Goal: Task Accomplishment & Management: Manage account settings

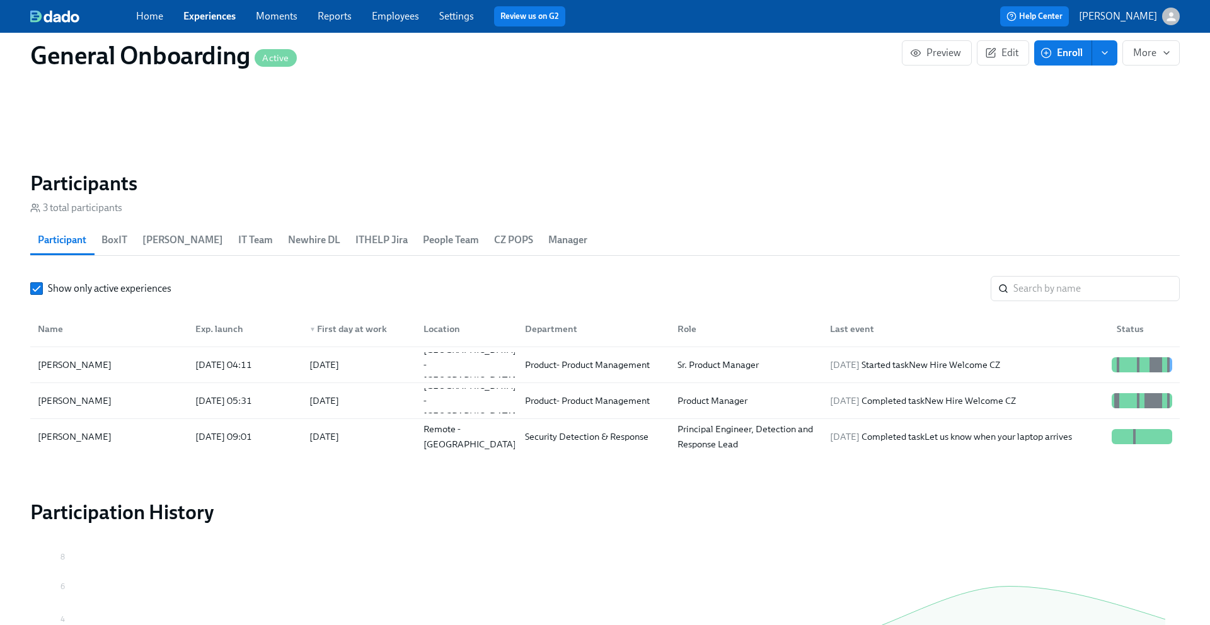
scroll to position [1093, 0]
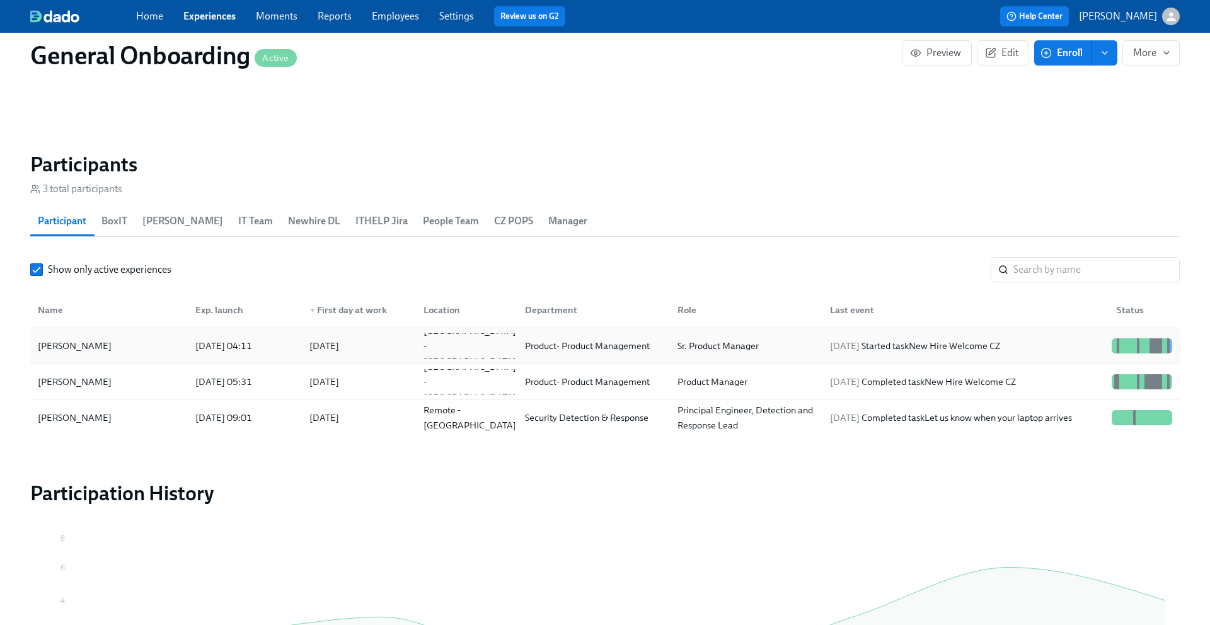
click at [93, 340] on div "[PERSON_NAME]" at bounding box center [75, 345] width 84 height 15
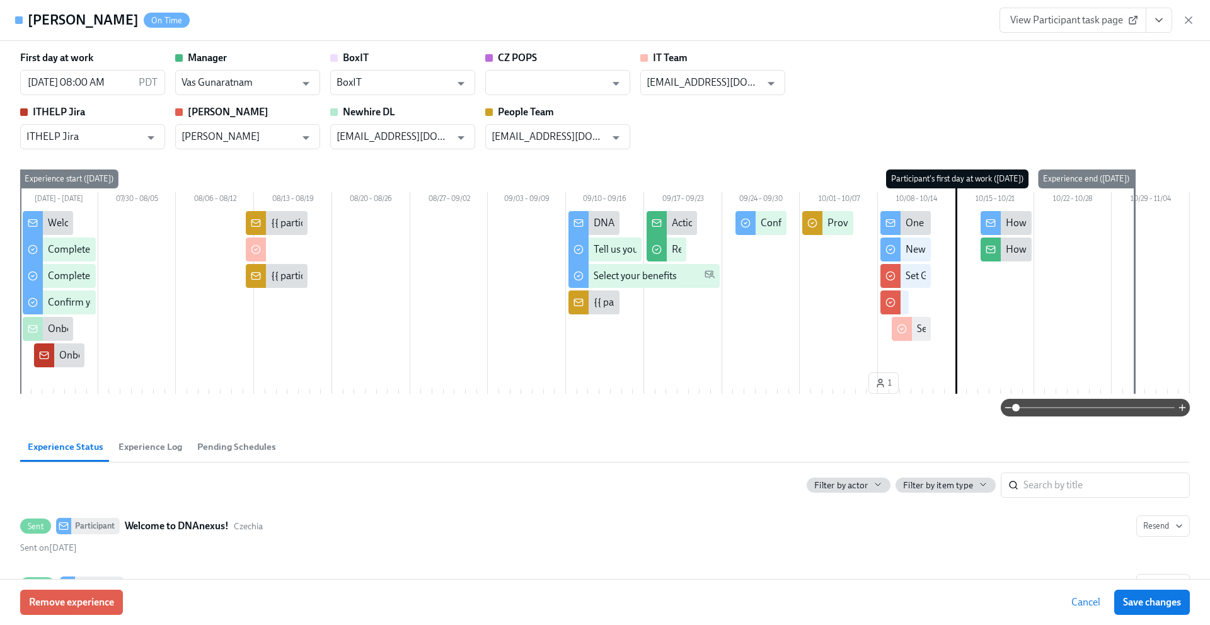
click at [1155, 19] on icon "View task page" at bounding box center [1159, 20] width 13 height 13
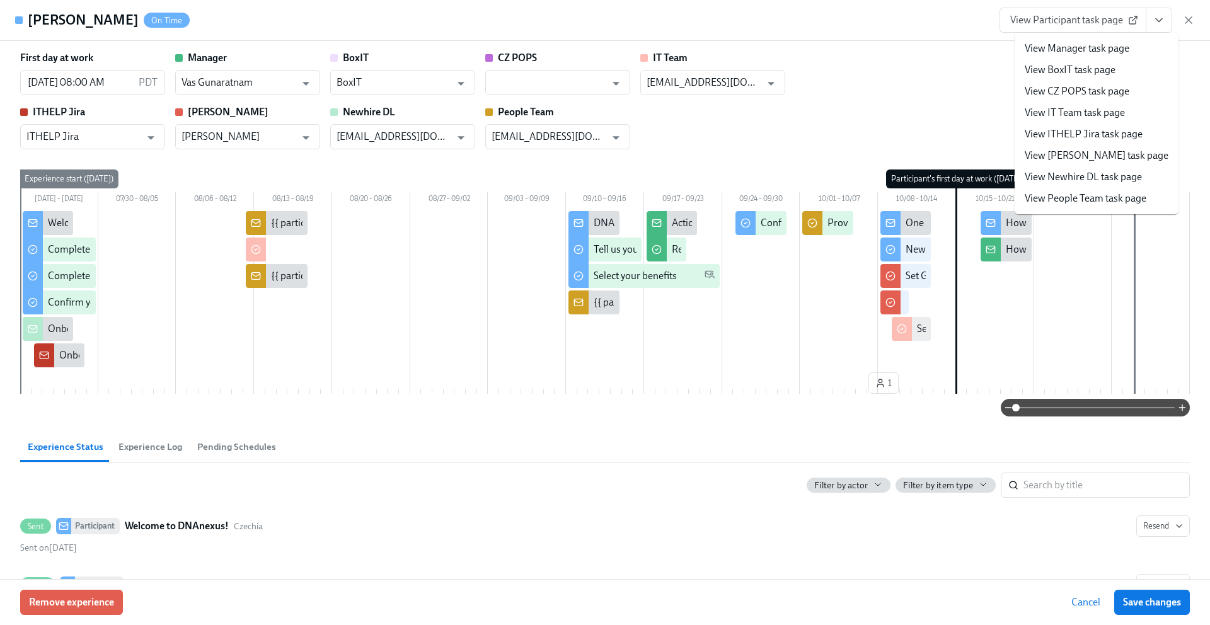
click at [1070, 176] on link "View Newhire DL task page" at bounding box center [1083, 177] width 117 height 14
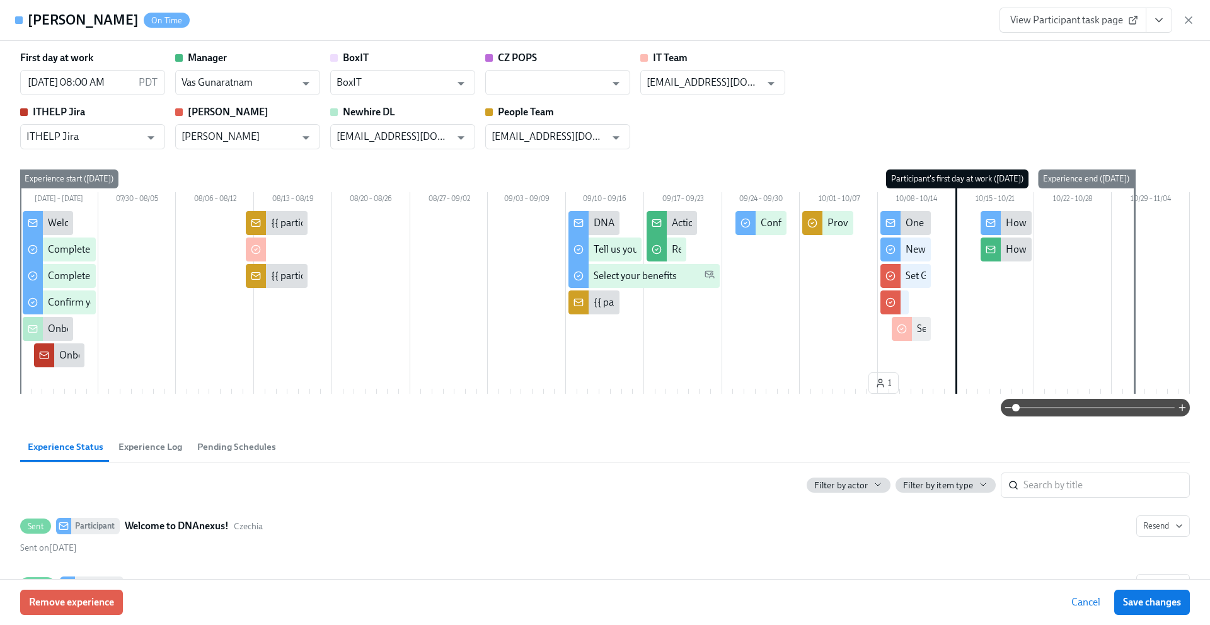
click at [1071, 22] on span "View Participant task page" at bounding box center [1072, 20] width 125 height 13
click at [1158, 20] on icon "View task page" at bounding box center [1159, 20] width 13 height 13
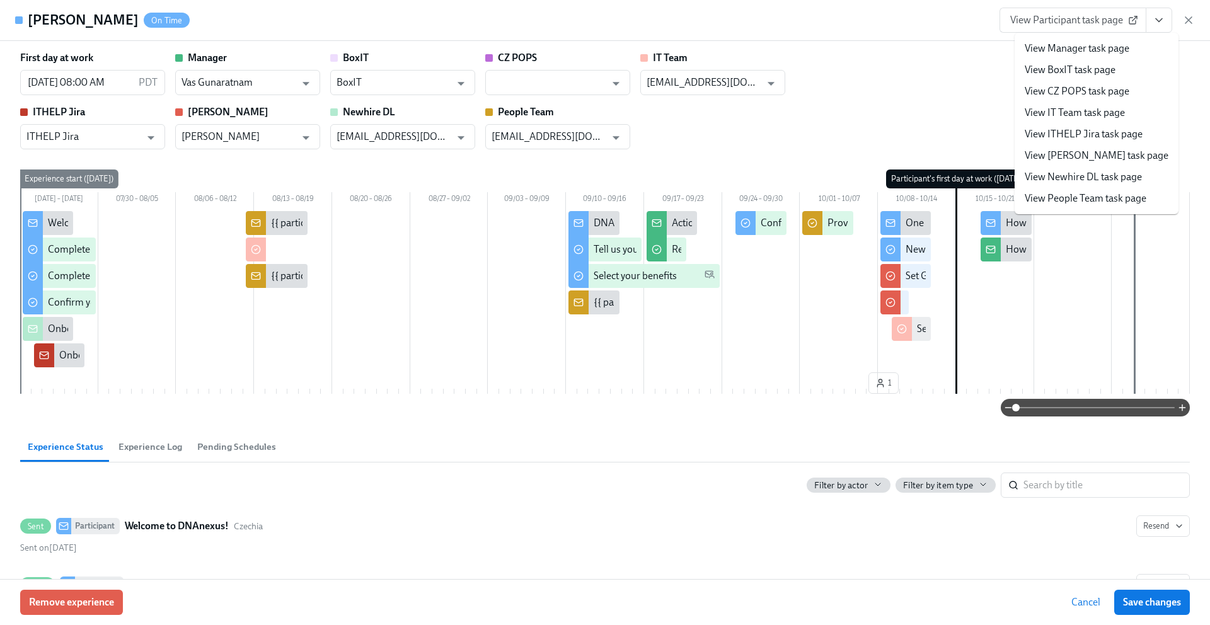
click at [914, 52] on div "First day at work 10/15/2025 08:00 AM PDT ​ Manager Vas Gunaratnam ​ BoxIT BoxI…" at bounding box center [605, 100] width 1170 height 98
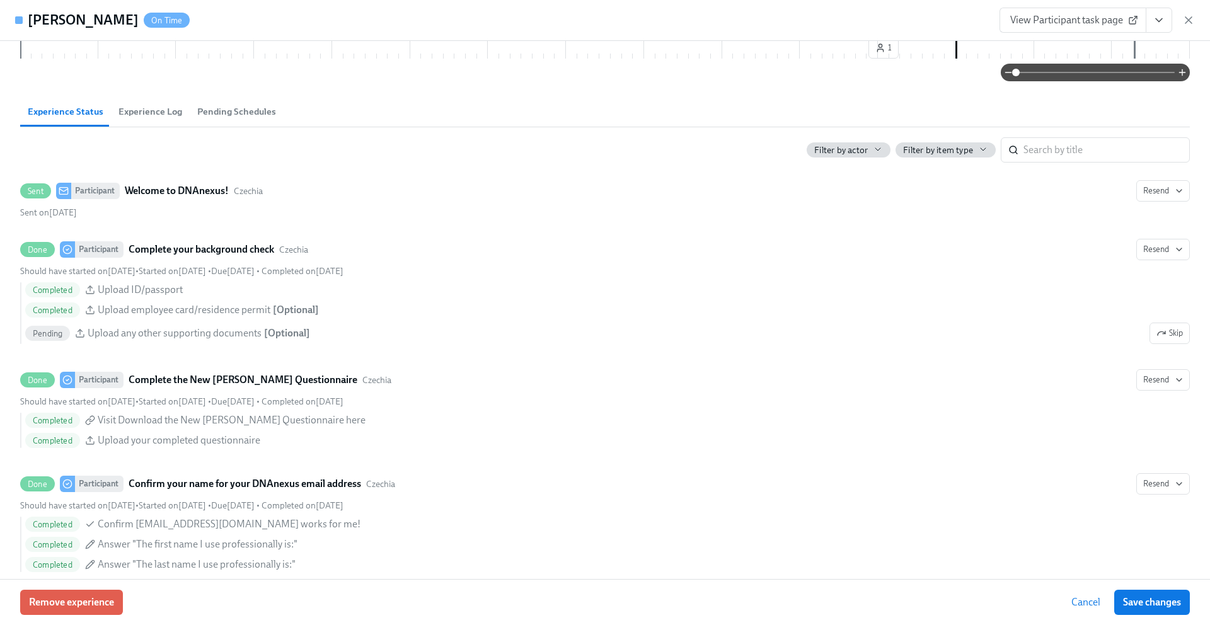
scroll to position [446, 0]
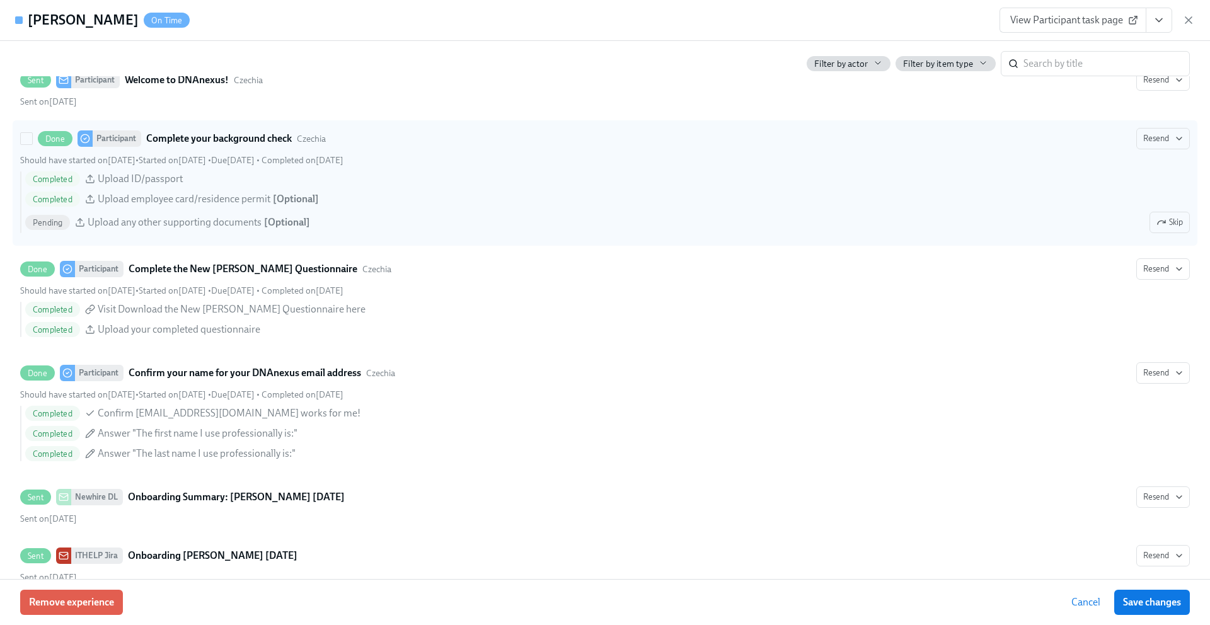
click at [230, 133] on strong "Complete your background check" at bounding box center [219, 138] width 146 height 15
click at [32, 133] on input "Done Participant Complete your background check Czechia Resend Should have star…" at bounding box center [26, 138] width 11 height 11
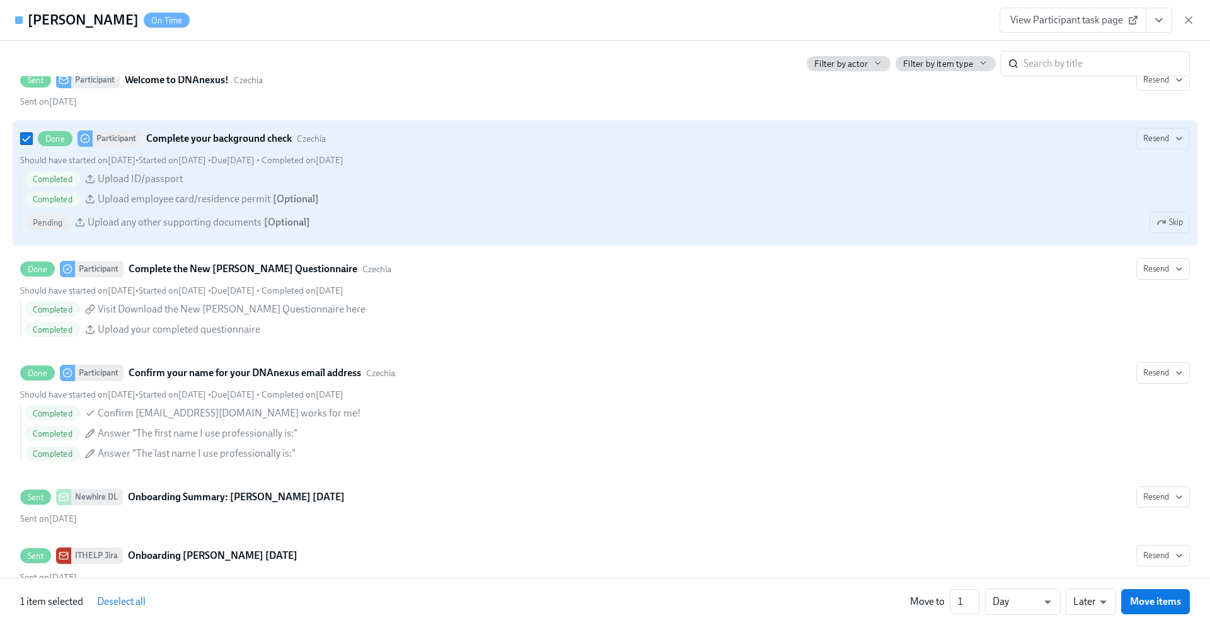
click at [230, 133] on strong "Complete your background check" at bounding box center [219, 138] width 146 height 15
click at [32, 133] on input "Done Participant Complete your background check Czechia Resend Should have star…" at bounding box center [26, 138] width 11 height 11
checkbox input "false"
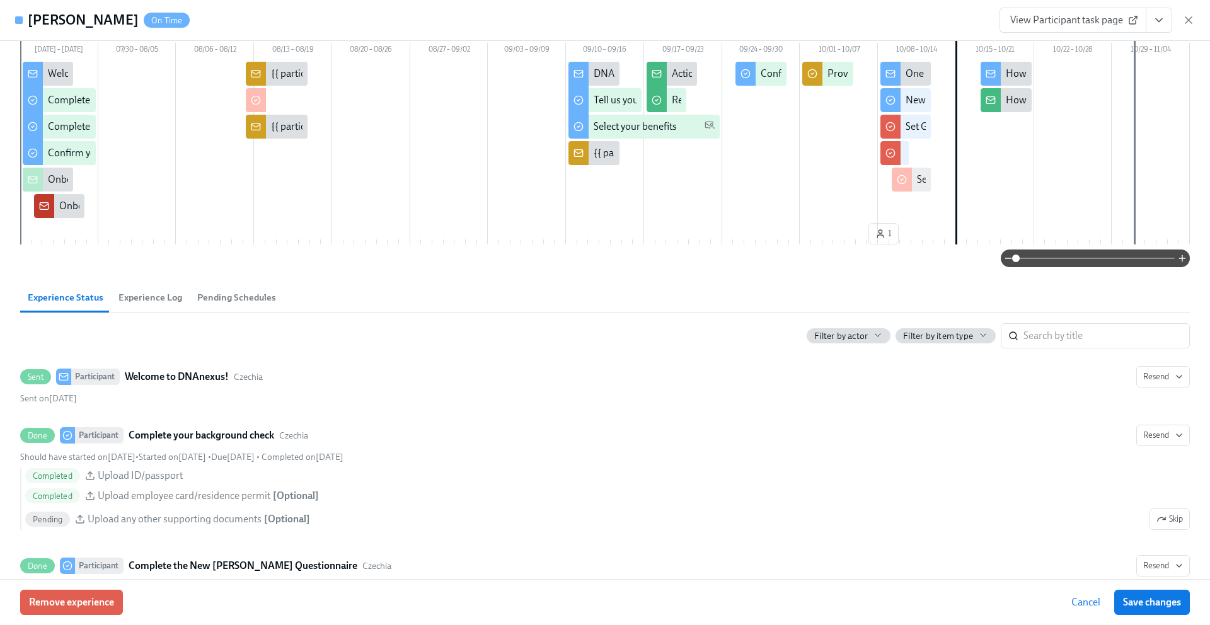
scroll to position [0, 0]
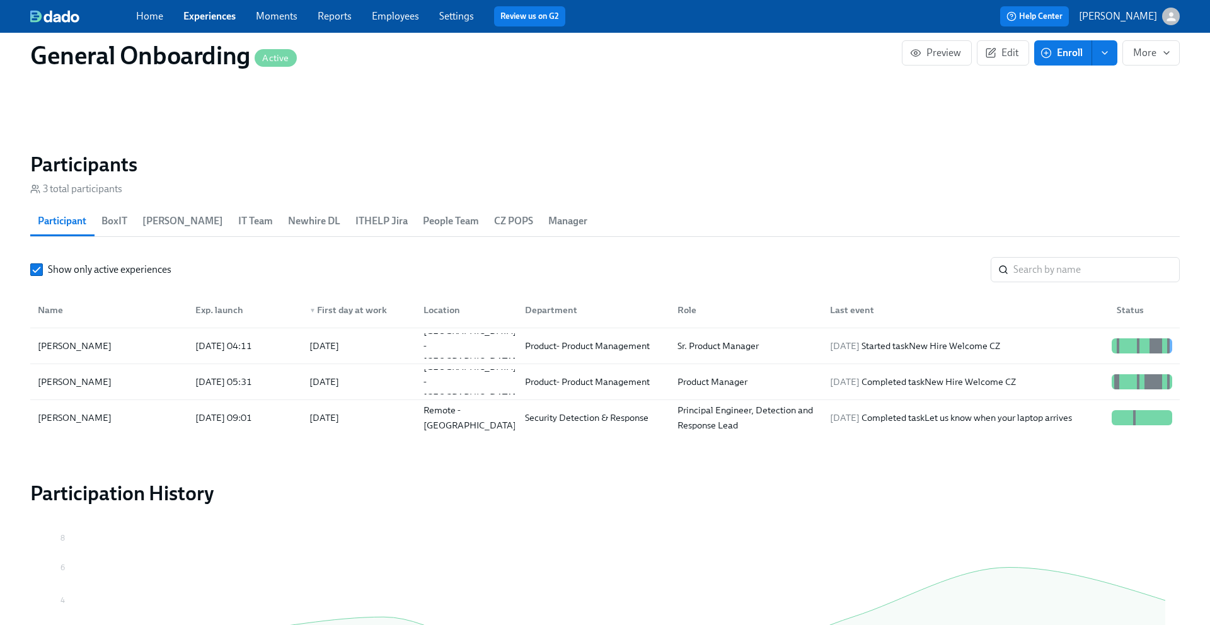
click at [1084, 55] on button "Enroll" at bounding box center [1063, 52] width 58 height 25
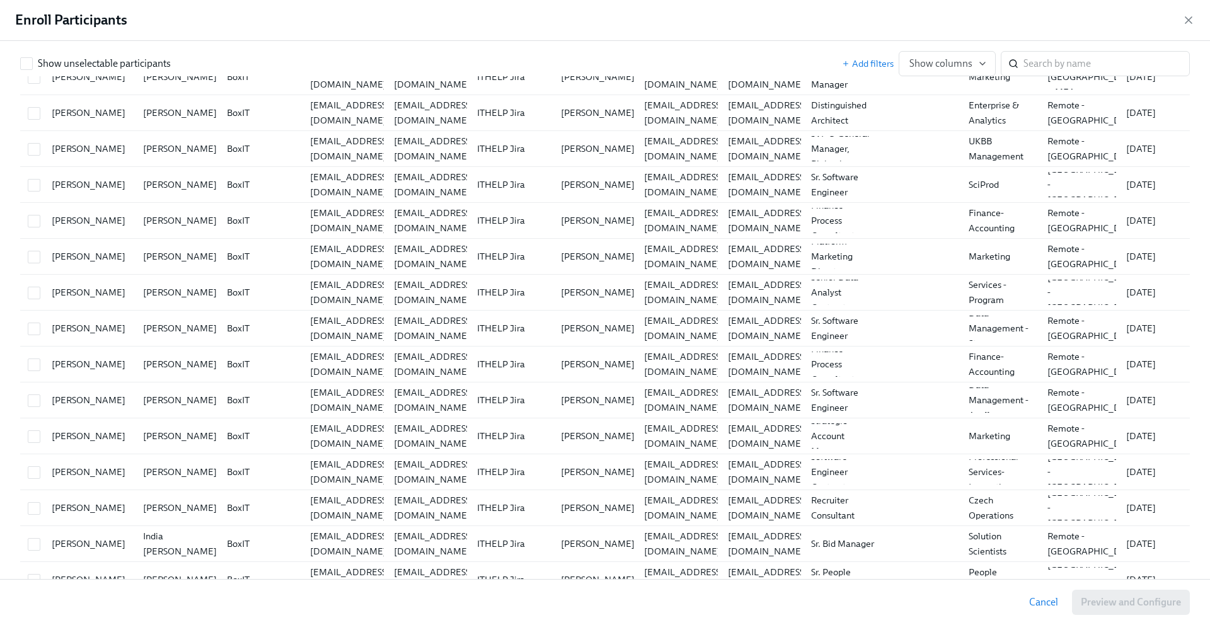
scroll to position [1491, 0]
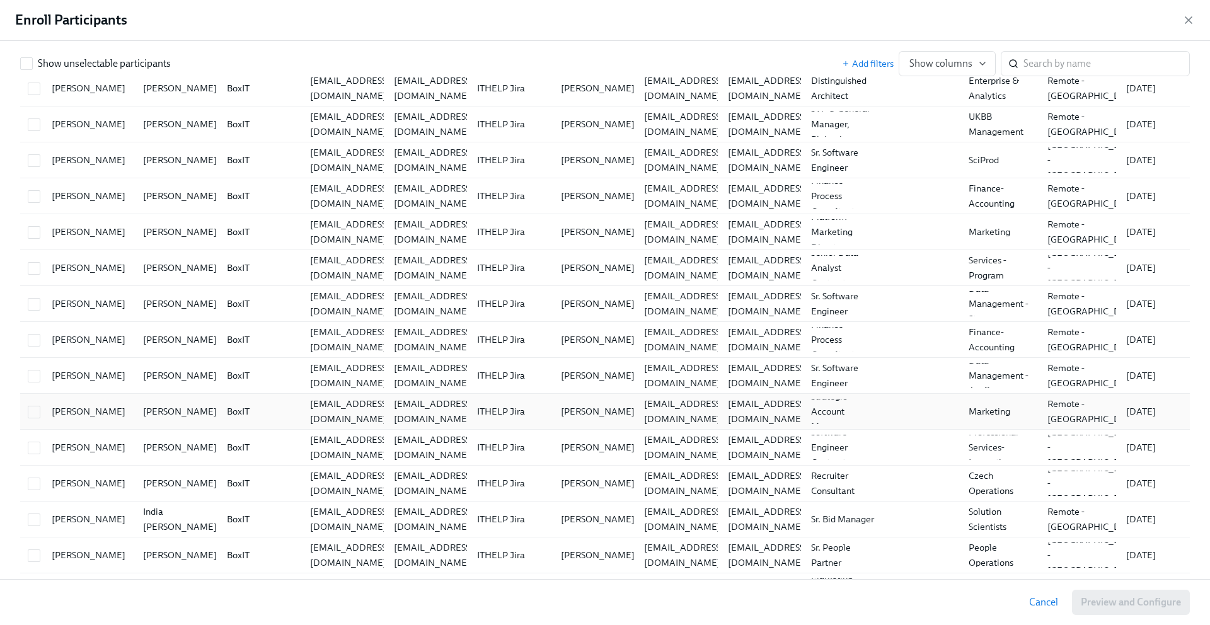
click at [93, 414] on div "Bailey Galbreath" at bounding box center [89, 411] width 84 height 15
click at [35, 407] on input "checkbox" at bounding box center [33, 412] width 11 height 11
checkbox input "false"
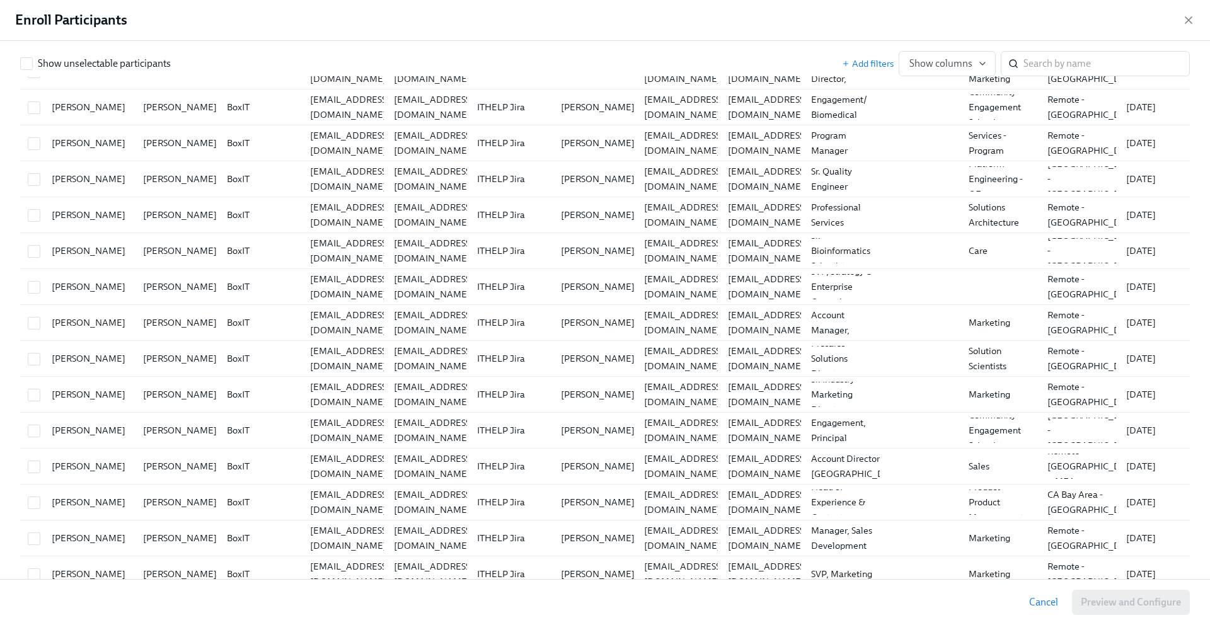
scroll to position [553, 0]
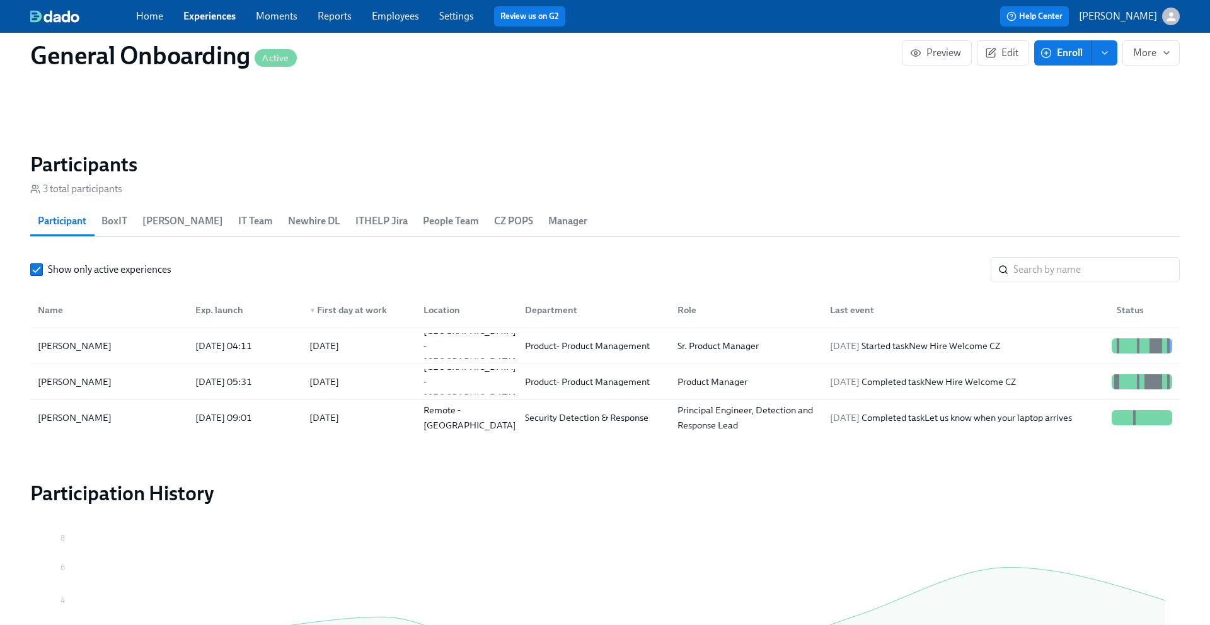
click at [1112, 48] on button "enroll" at bounding box center [1104, 52] width 25 height 25
click at [1064, 106] on span "Enrollment form" at bounding box center [1072, 110] width 72 height 14
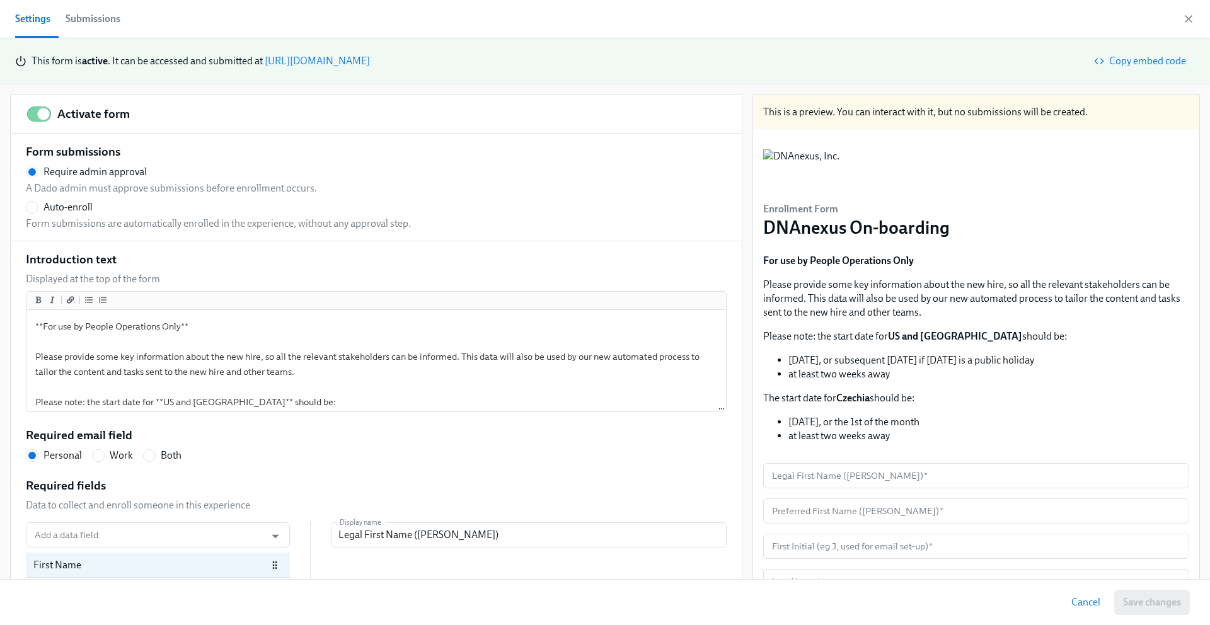
click at [95, 20] on div "Submissions" at bounding box center [93, 19] width 55 height 18
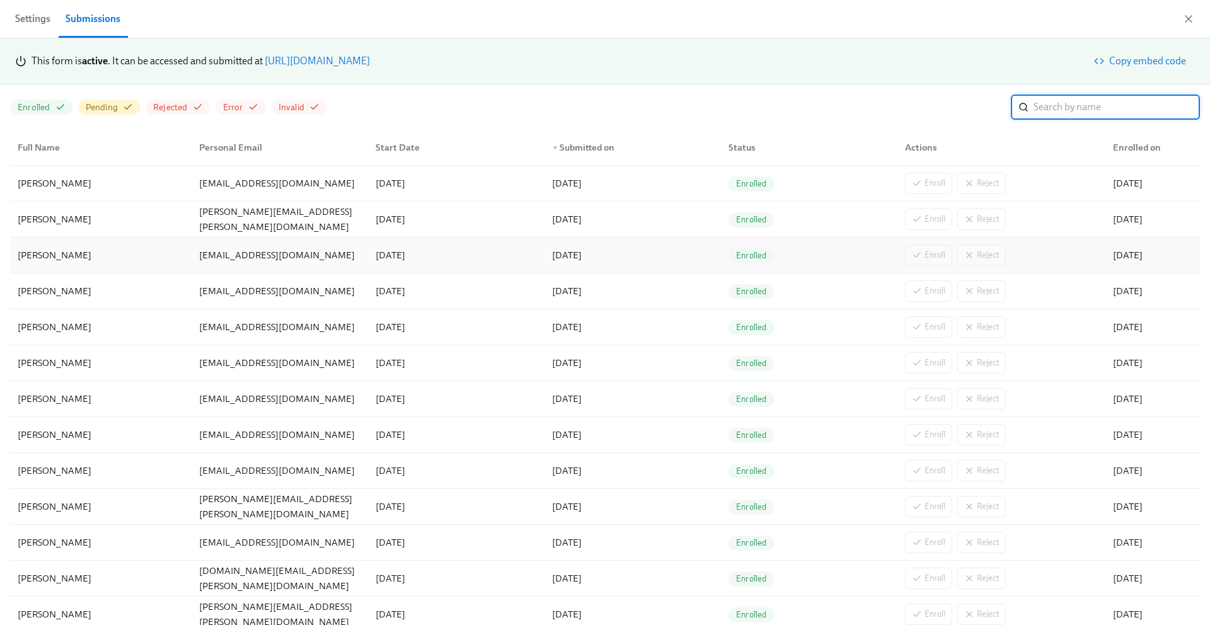
click at [116, 253] on div "[PERSON_NAME]" at bounding box center [101, 255] width 176 height 25
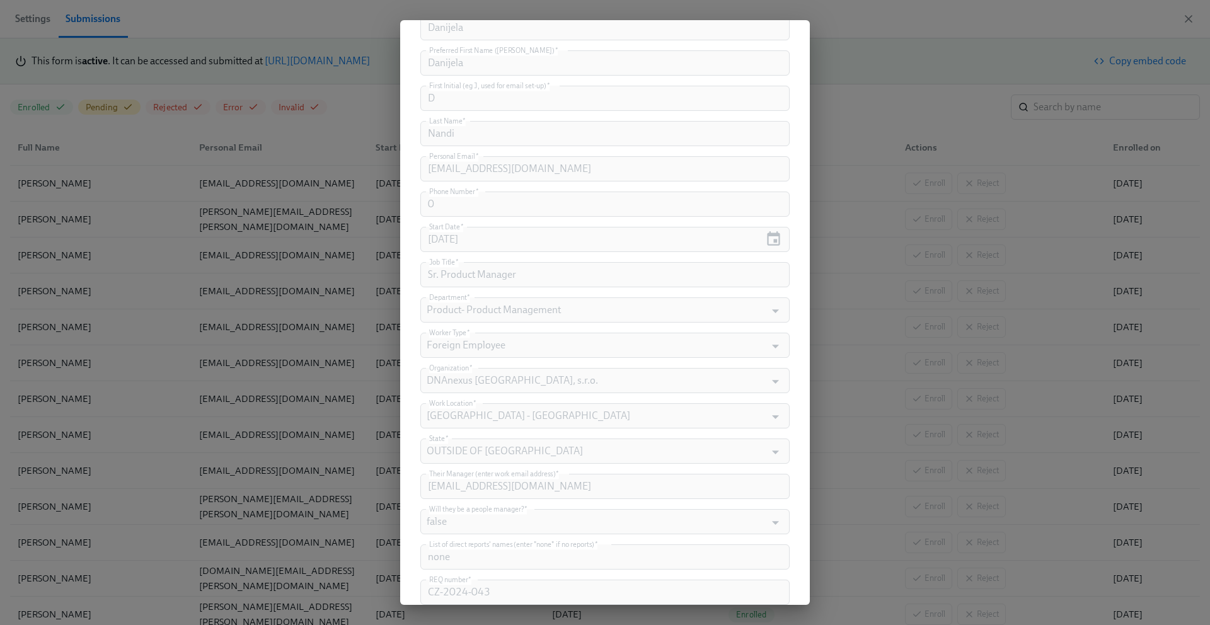
scroll to position [461, 0]
click at [703, 570] on span "Cancel" at bounding box center [706, 572] width 29 height 13
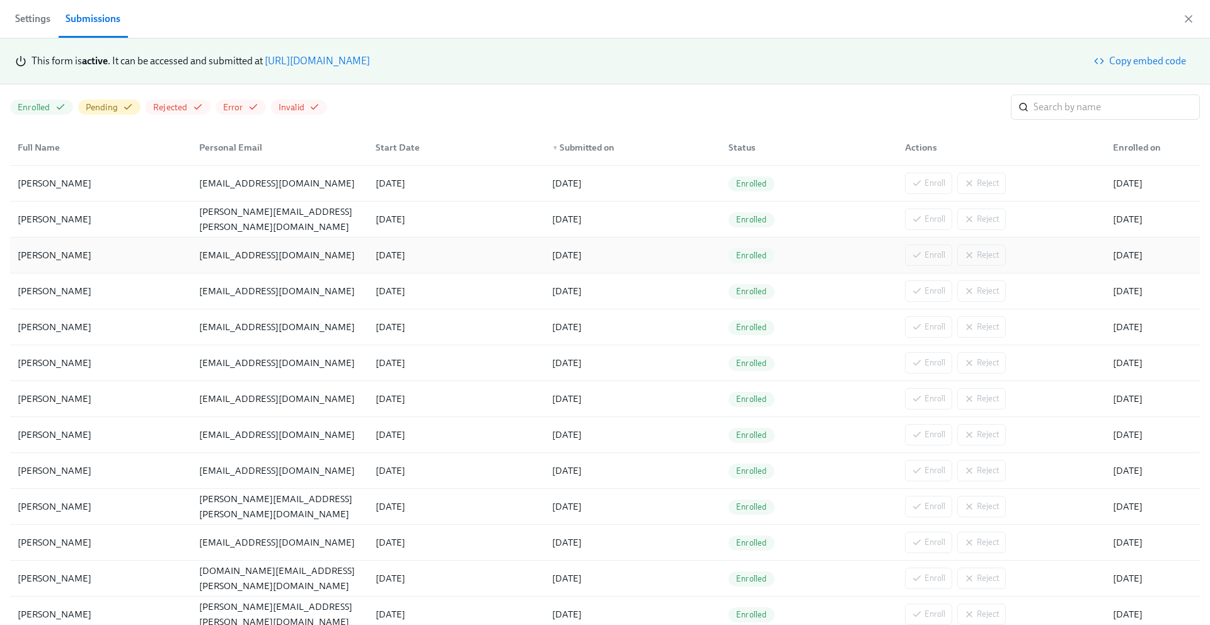
click at [76, 248] on div "[PERSON_NAME]" at bounding box center [55, 255] width 84 height 15
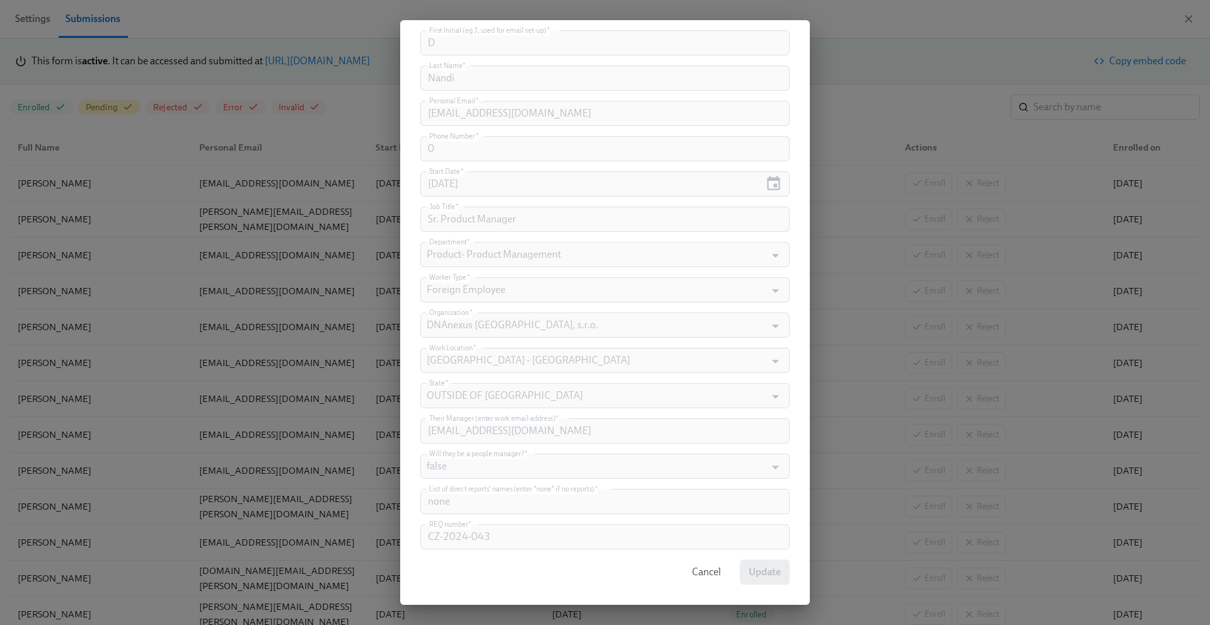
click at [690, 572] on button "Cancel" at bounding box center [706, 572] width 47 height 25
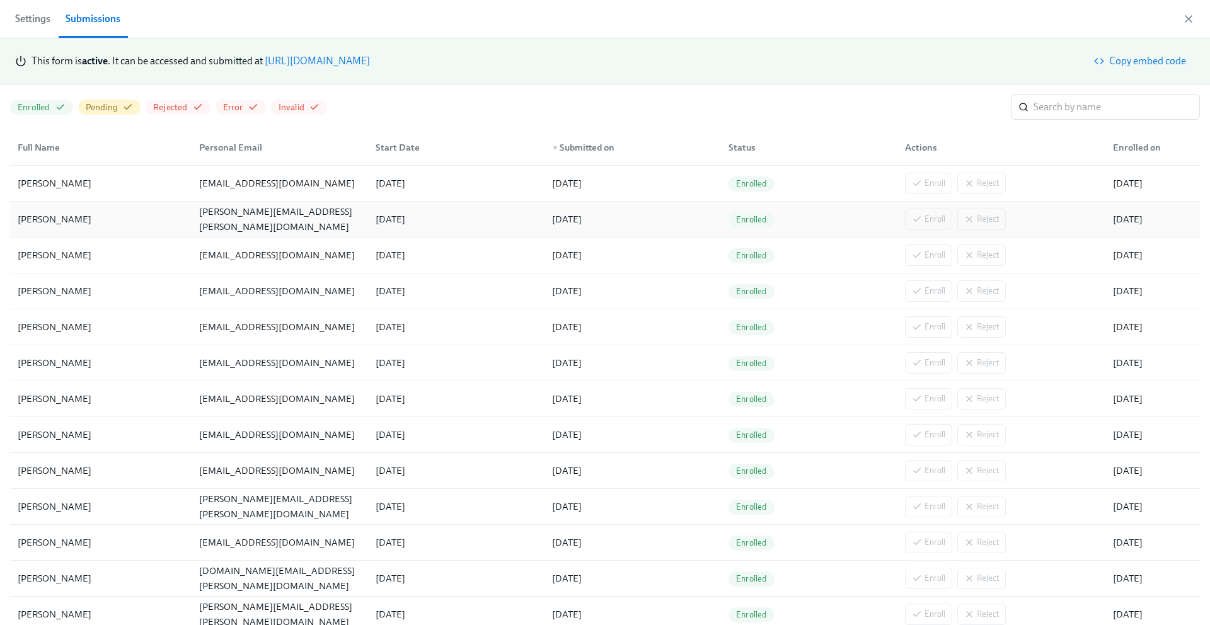
click at [45, 212] on div "Ben Gribble" at bounding box center [55, 219] width 84 height 15
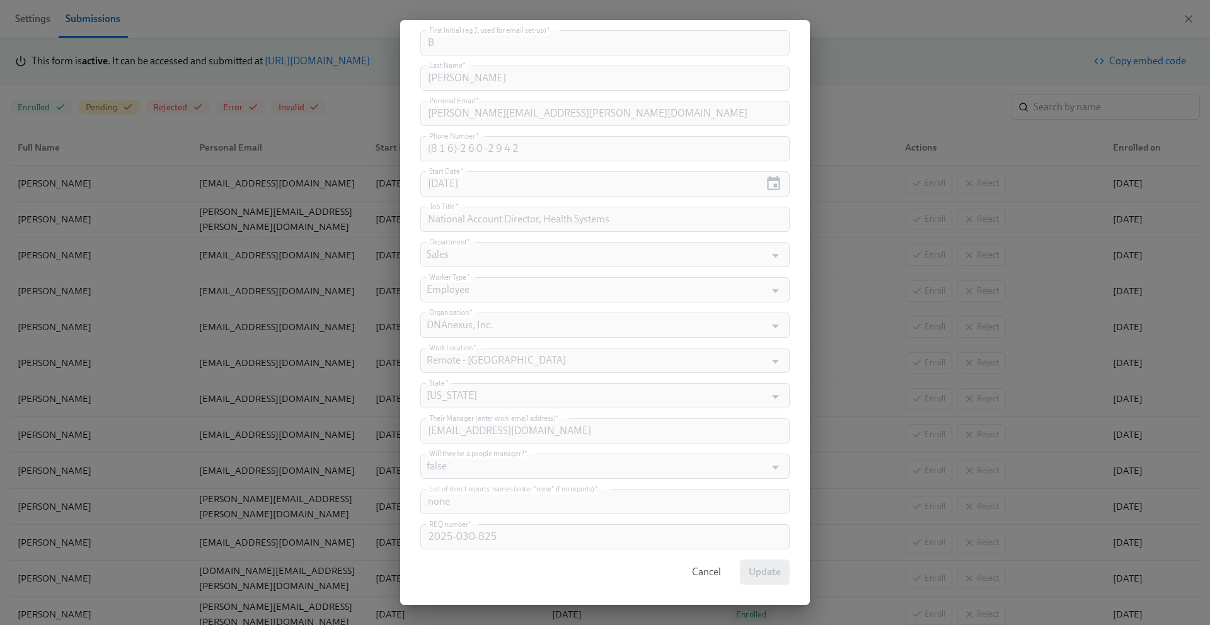
click at [709, 576] on span "Cancel" at bounding box center [706, 572] width 29 height 13
